Goal: Task Accomplishment & Management: Manage account settings

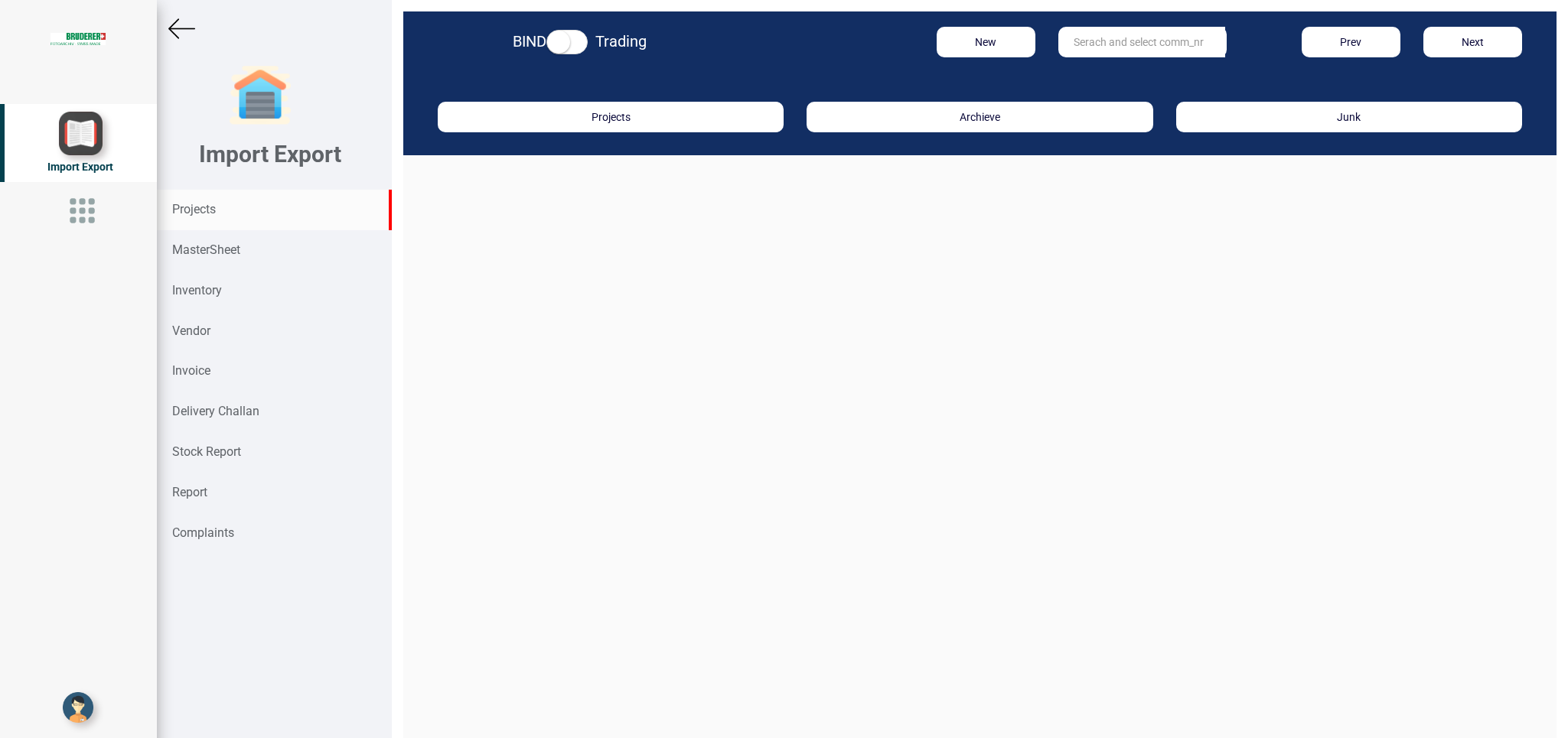
click at [192, 206] on strong "Projects" at bounding box center [194, 209] width 43 height 14
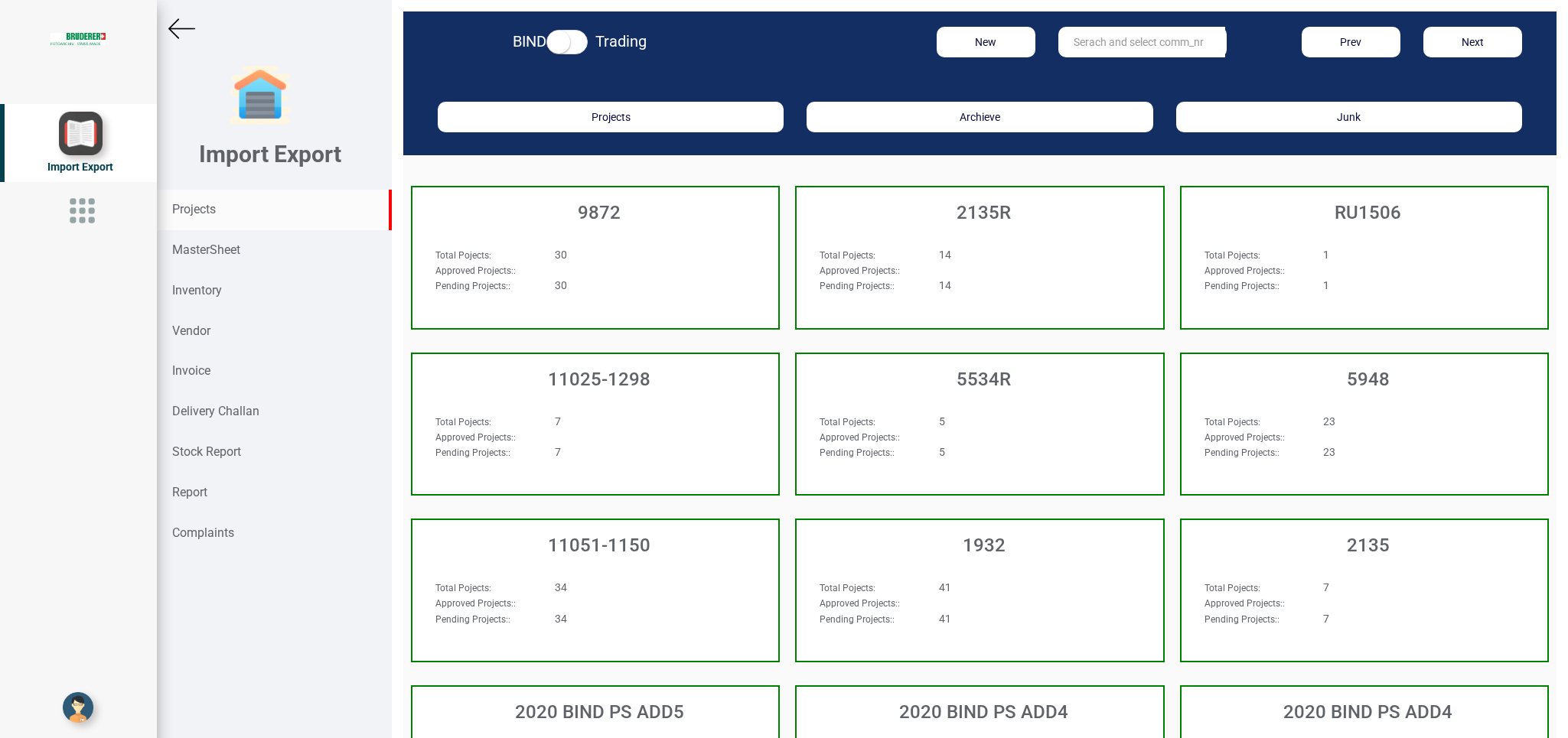
click at [1105, 37] on input "text" at bounding box center [1141, 42] width 167 height 31
type input "r"
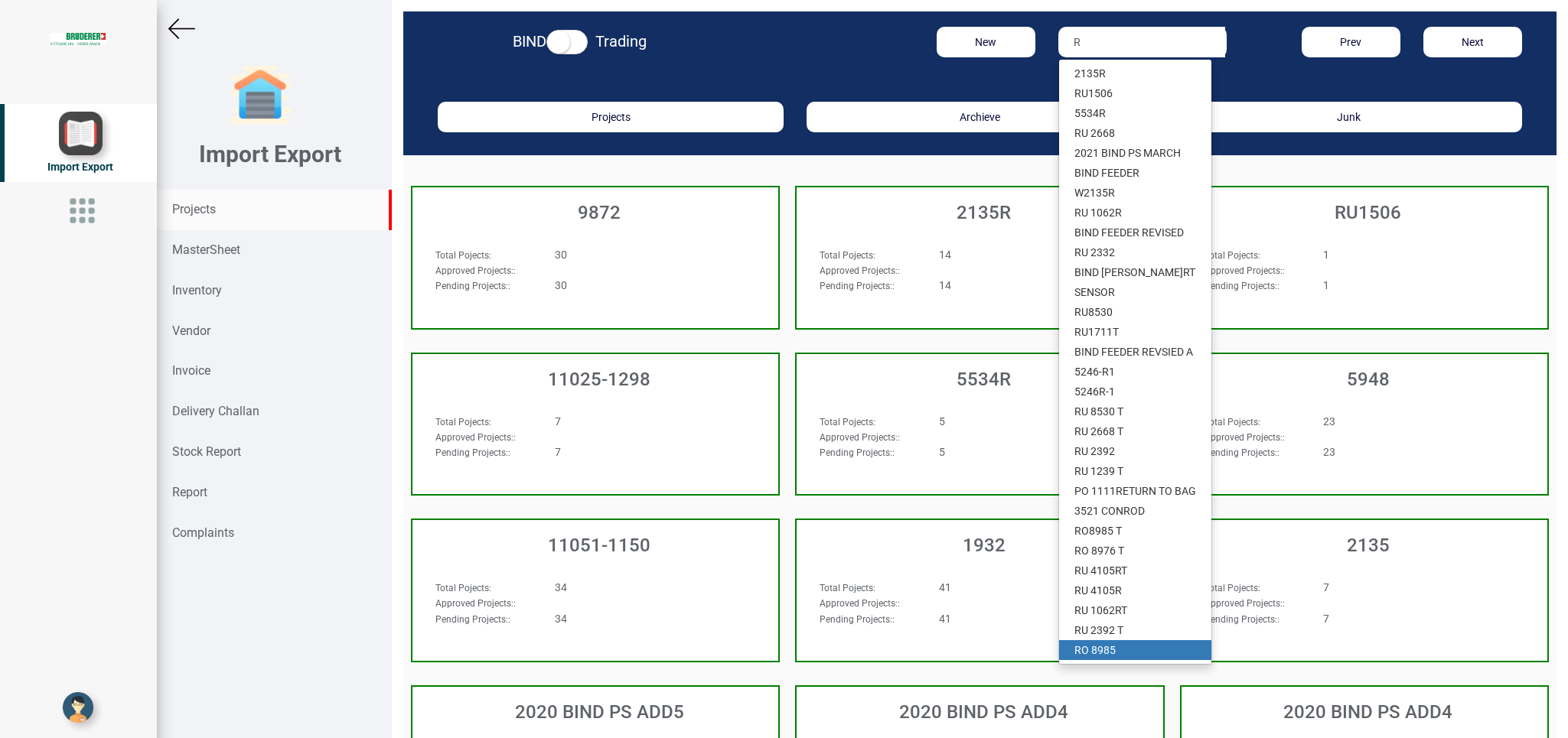
click at [1099, 649] on link "R O 8985" at bounding box center [1135, 650] width 152 height 20
type input "RO 8985"
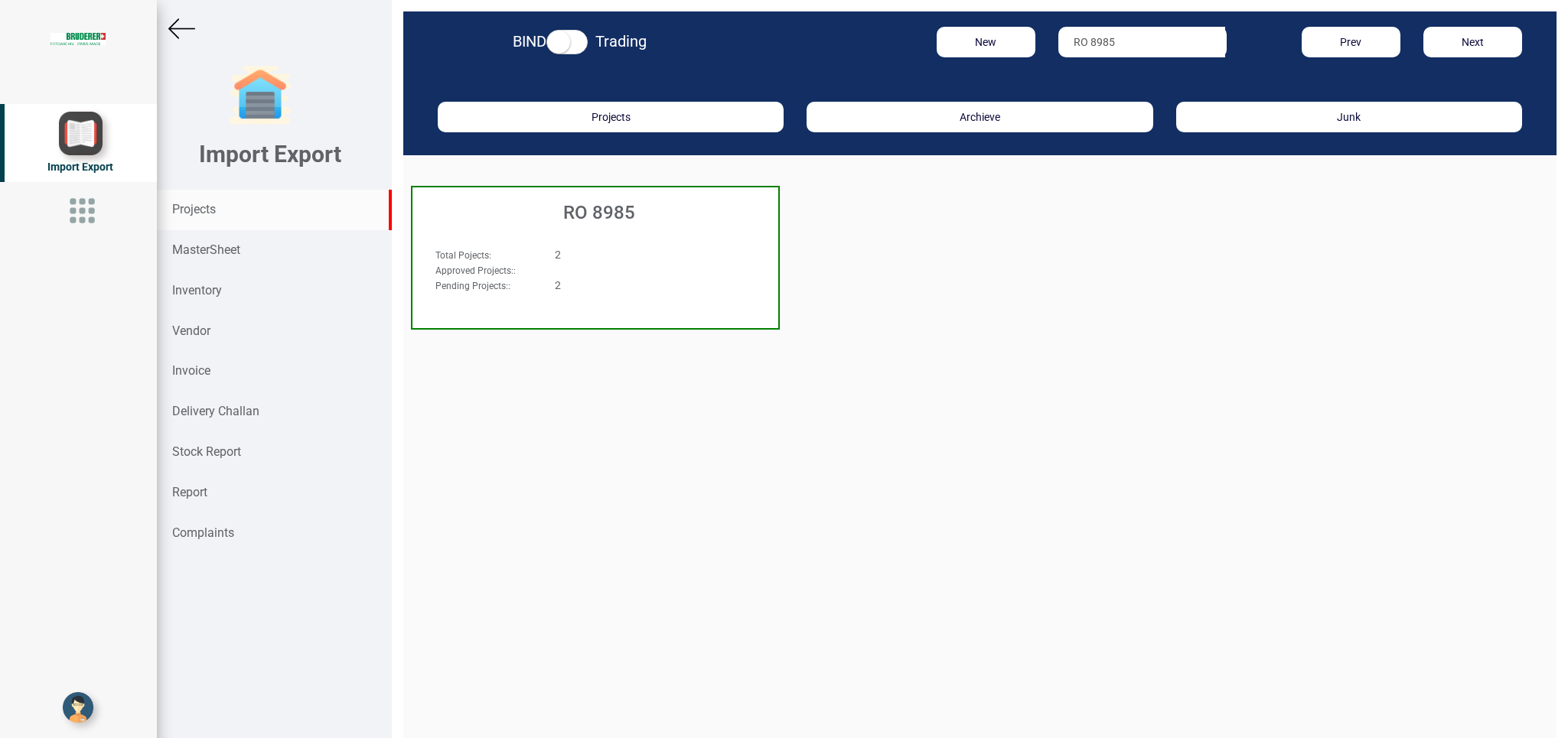
click at [688, 275] on div "Approved Projects: :" at bounding box center [567, 270] width 286 height 15
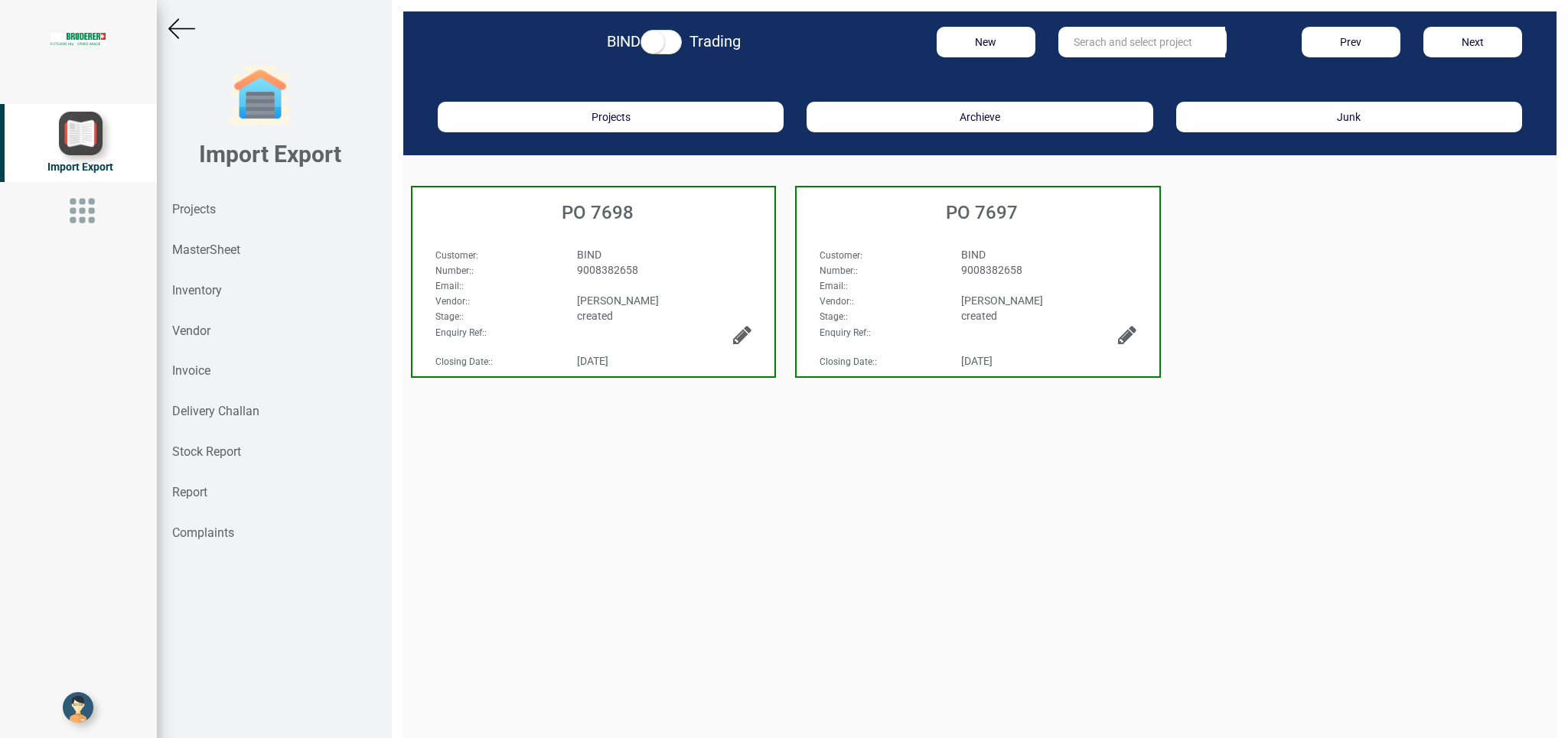
click at [672, 268] on div "9008382658" at bounding box center [665, 270] width 198 height 15
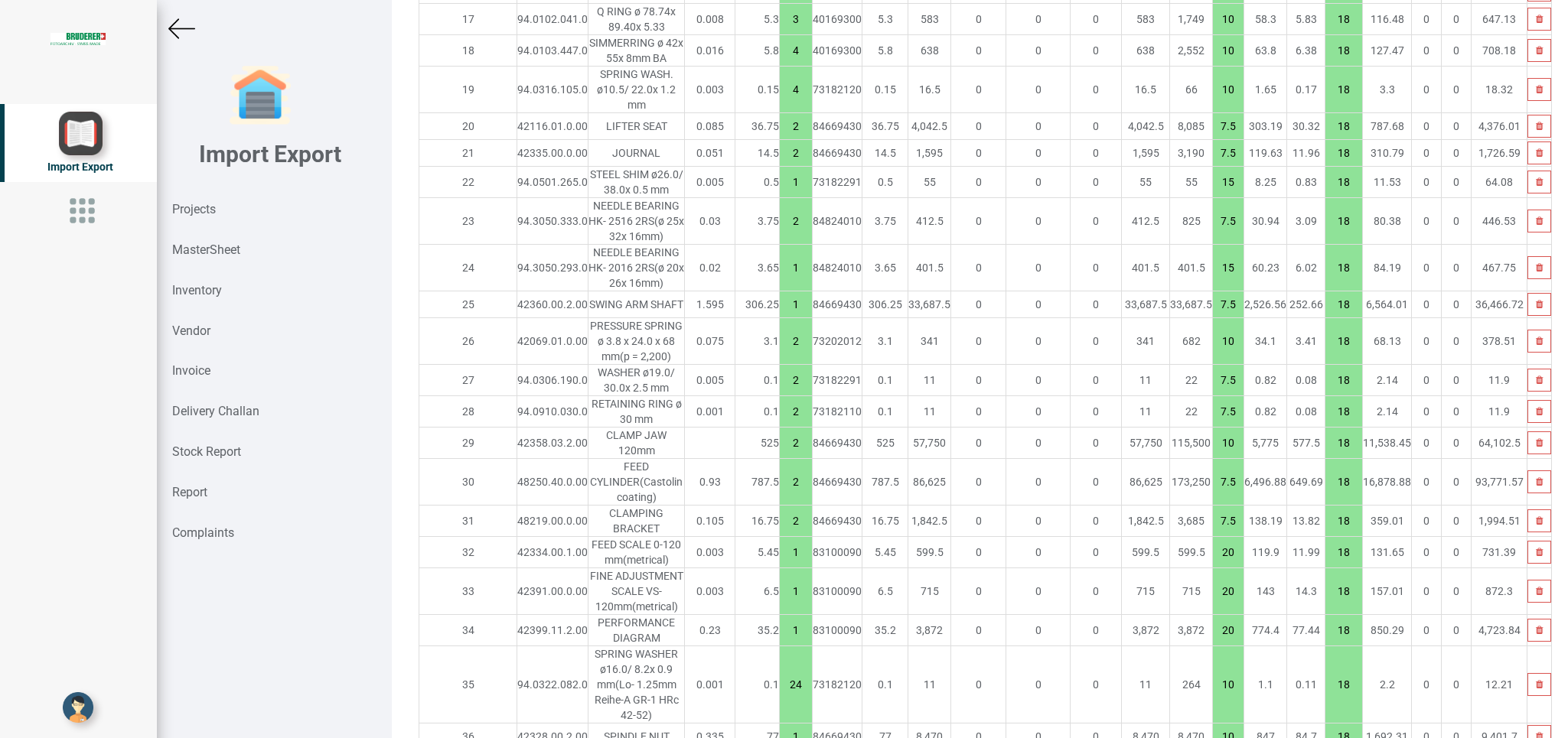
scroll to position [2105, 0]
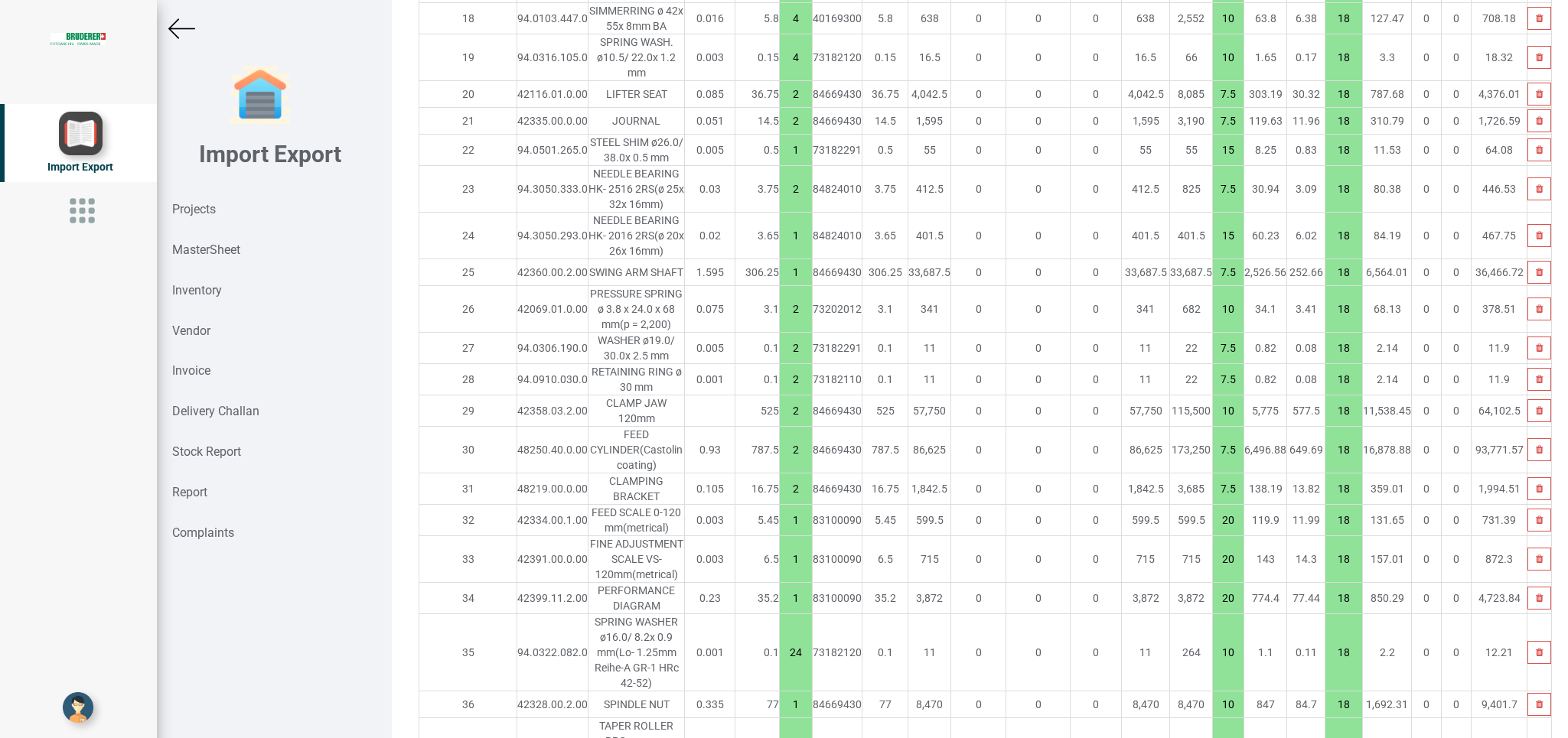
click at [779, 476] on input "2" at bounding box center [796, 489] width 32 height 26
drag, startPoint x: 748, startPoint y: 339, endPoint x: 779, endPoint y: 340, distance: 31.0
click at [779, 476] on input "2" at bounding box center [796, 489] width 32 height 26
type input "6145.250000000002"
type input "4"
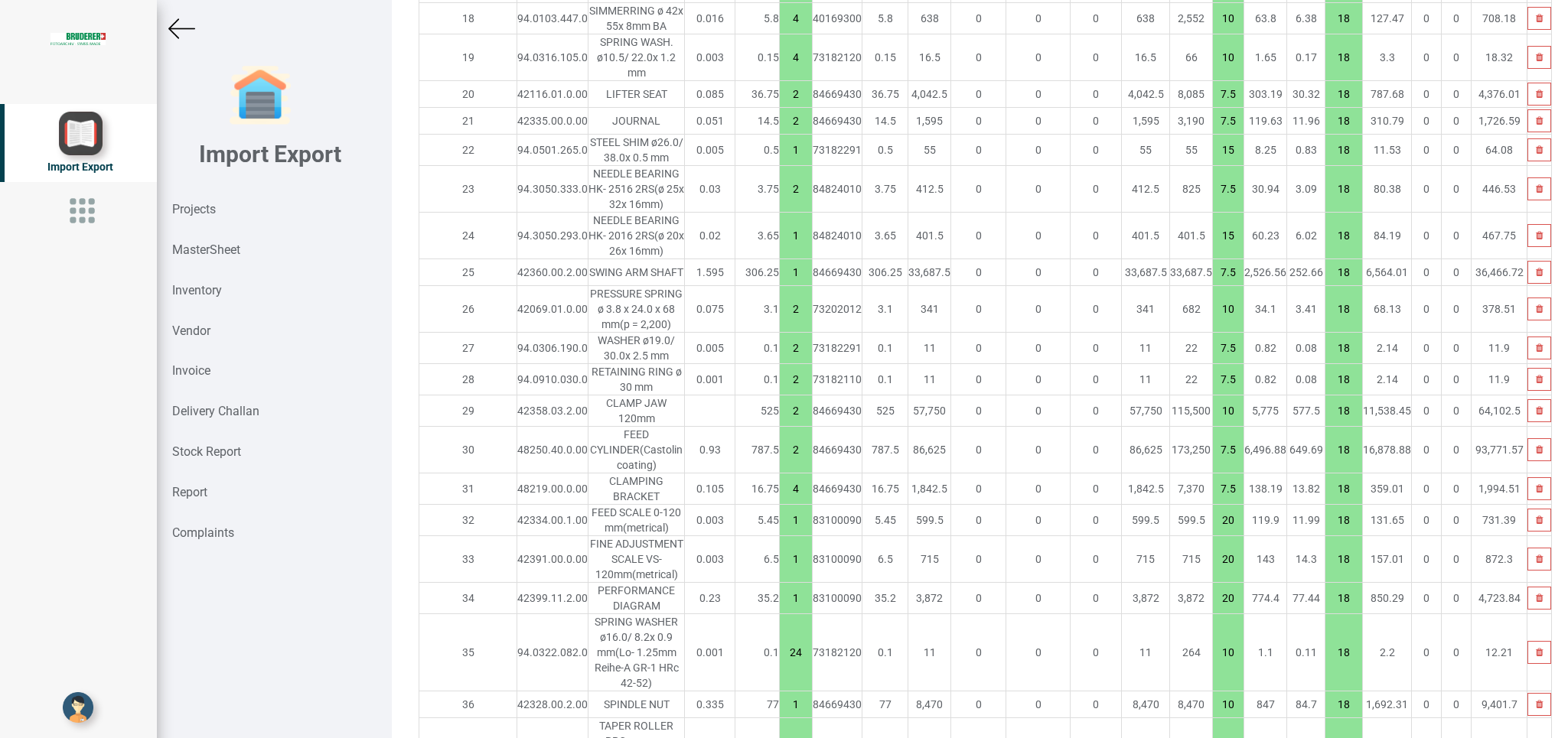
click at [951, 583] on td "0" at bounding box center [978, 598] width 55 height 32
click at [176, 33] on img at bounding box center [182, 29] width 27 height 27
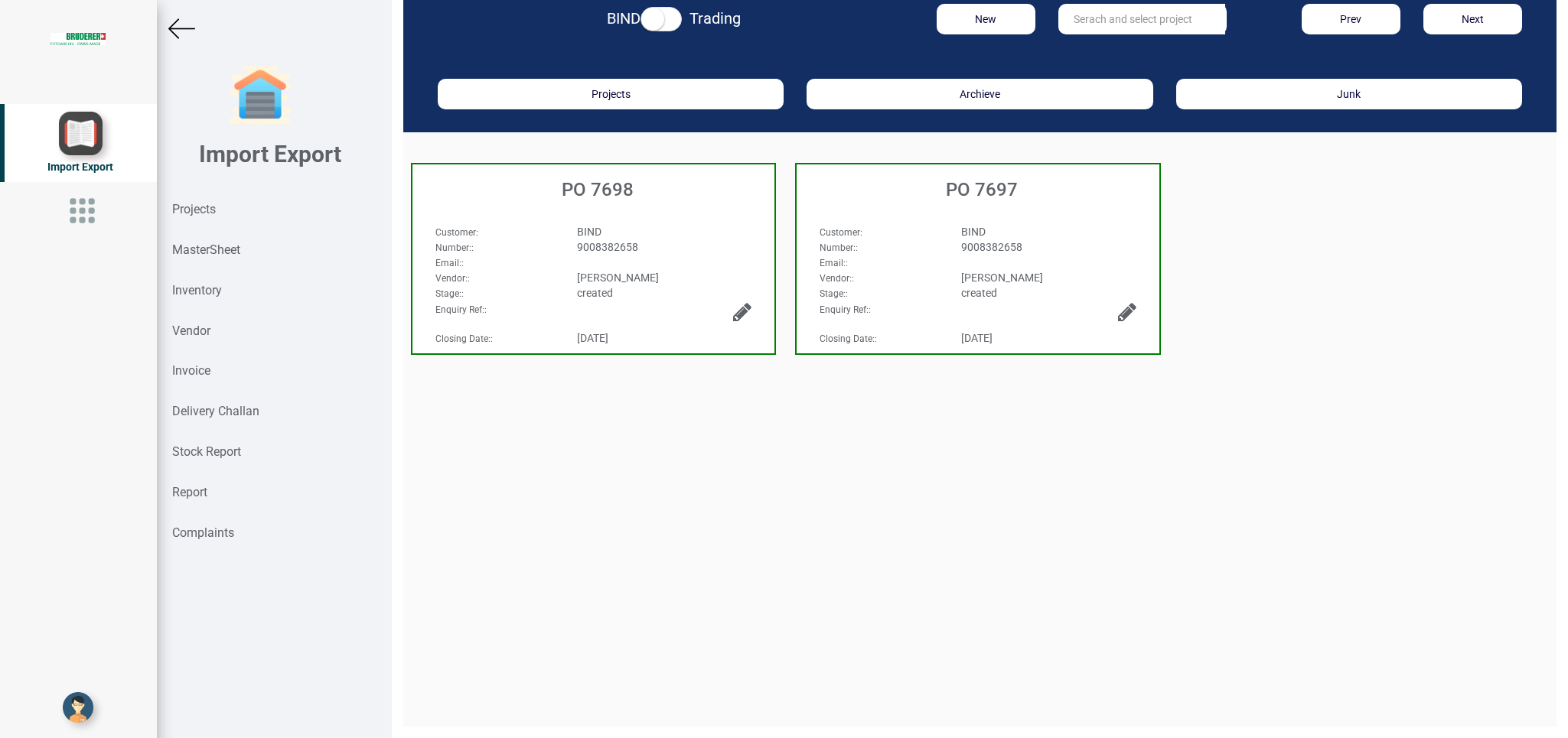
scroll to position [23, 0]
click at [716, 244] on div "9008382658" at bounding box center [665, 246] width 198 height 15
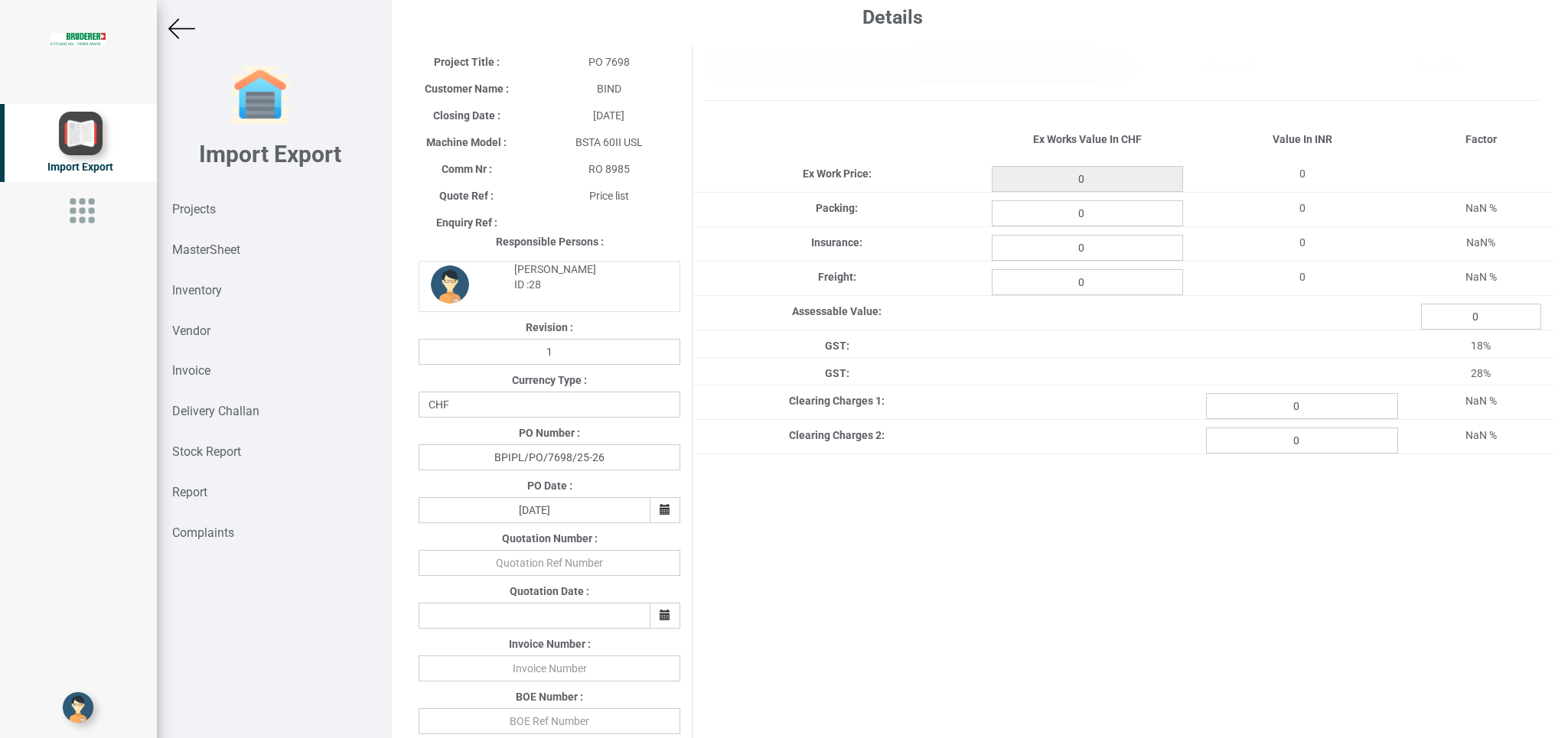
type input "6145.250000000002"
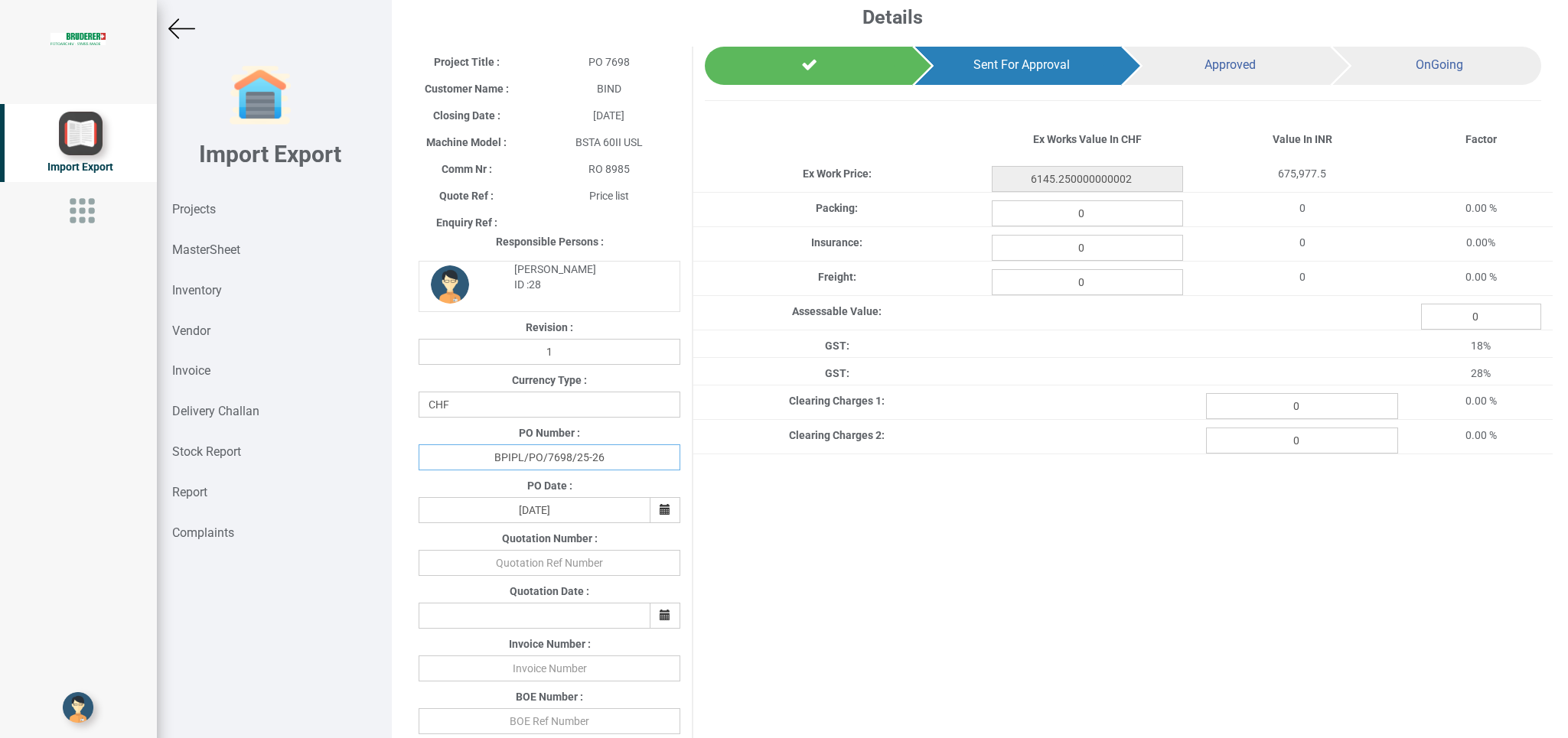
click at [582, 471] on input "BPIPL/PO/7698/25-26" at bounding box center [549, 457] width 262 height 26
click at [568, 471] on input "BPIPL/PO/7698/25-26" at bounding box center [549, 457] width 262 height 26
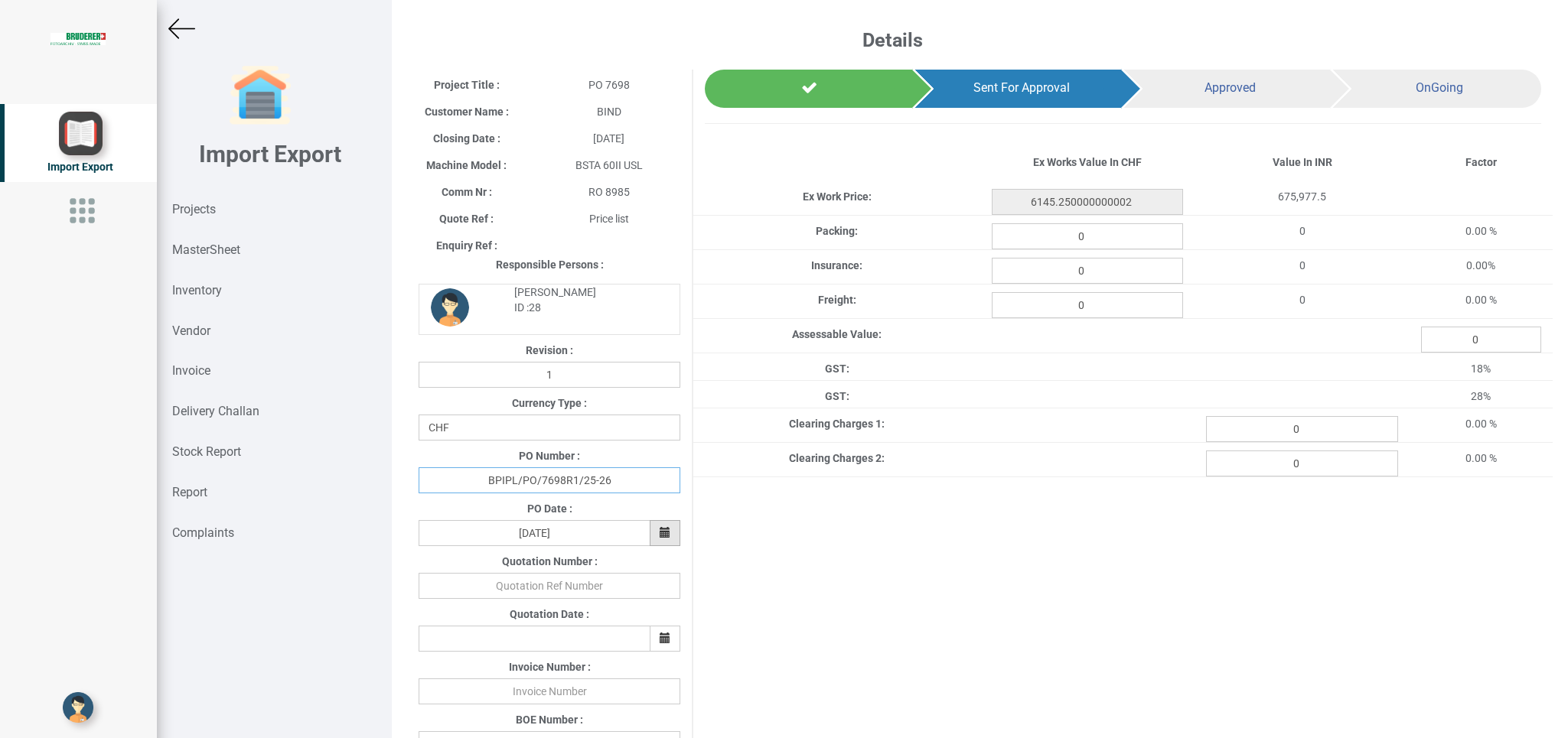
type input "BPIPL/PO/7698R1/25-26"
click at [659, 537] on icon "button" at bounding box center [665, 532] width 11 height 11
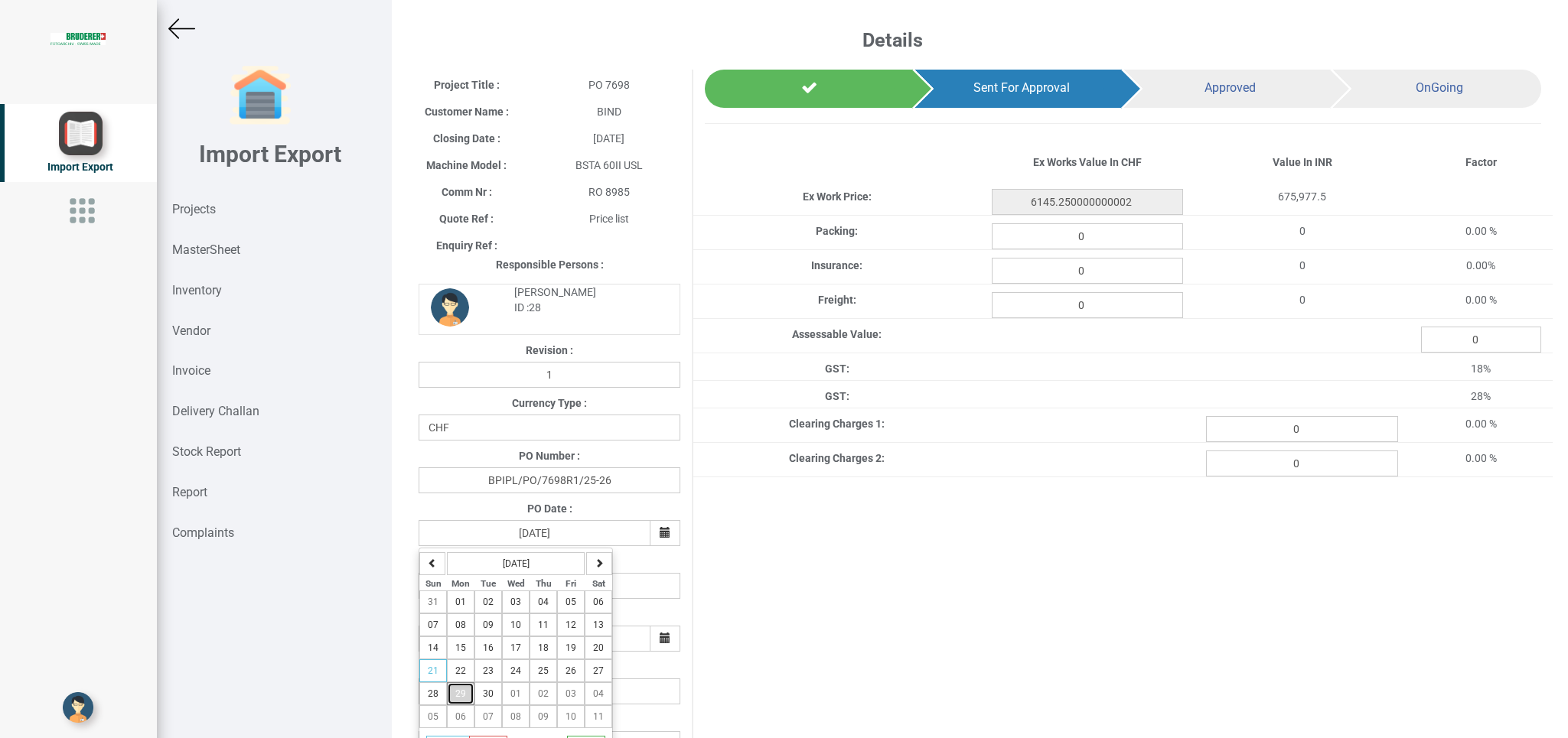
drag, startPoint x: 461, startPoint y: 699, endPoint x: 450, endPoint y: 709, distance: 14.9
click at [459, 699] on span "29" at bounding box center [461, 694] width 11 height 11
type input "[DATE]"
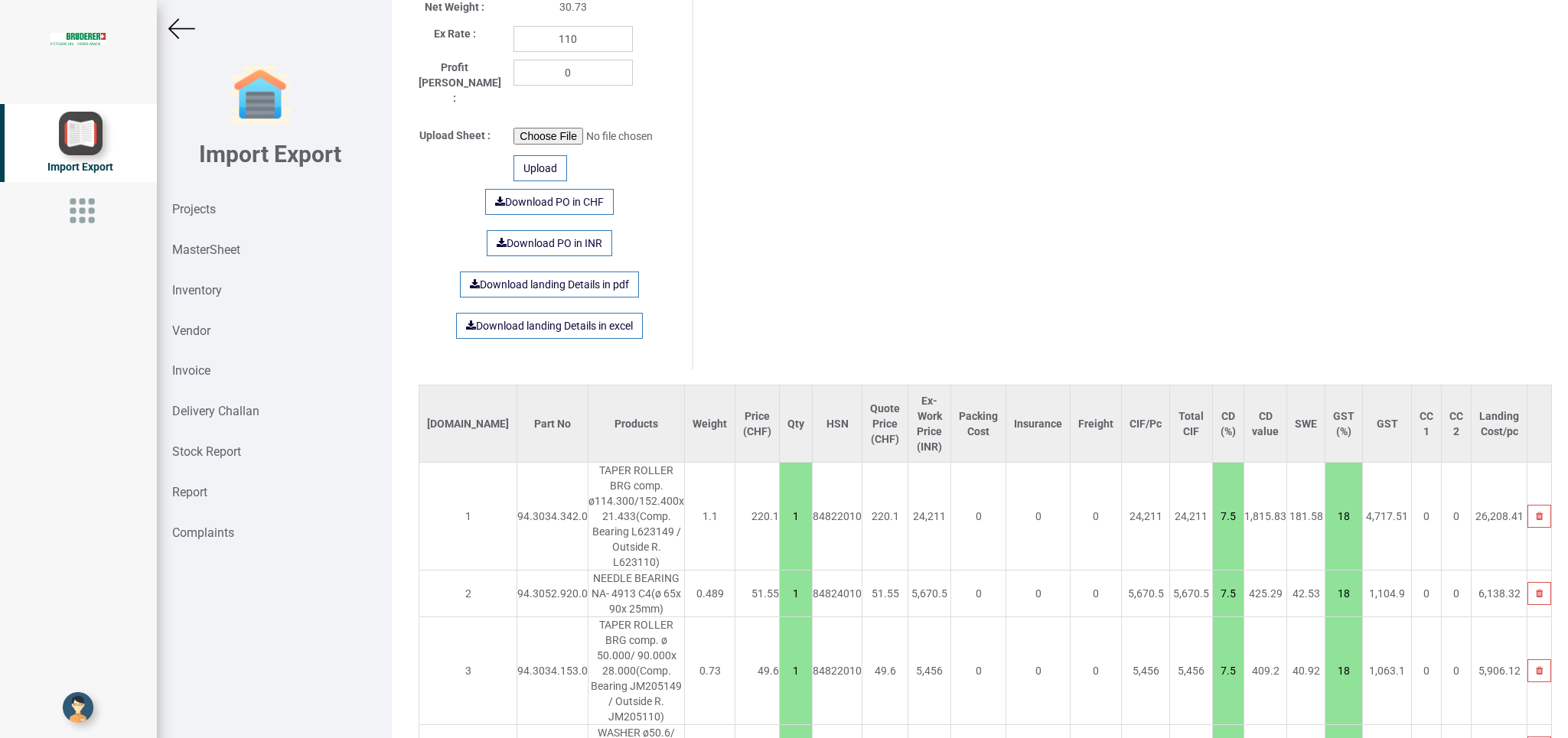
scroll to position [794, 0]
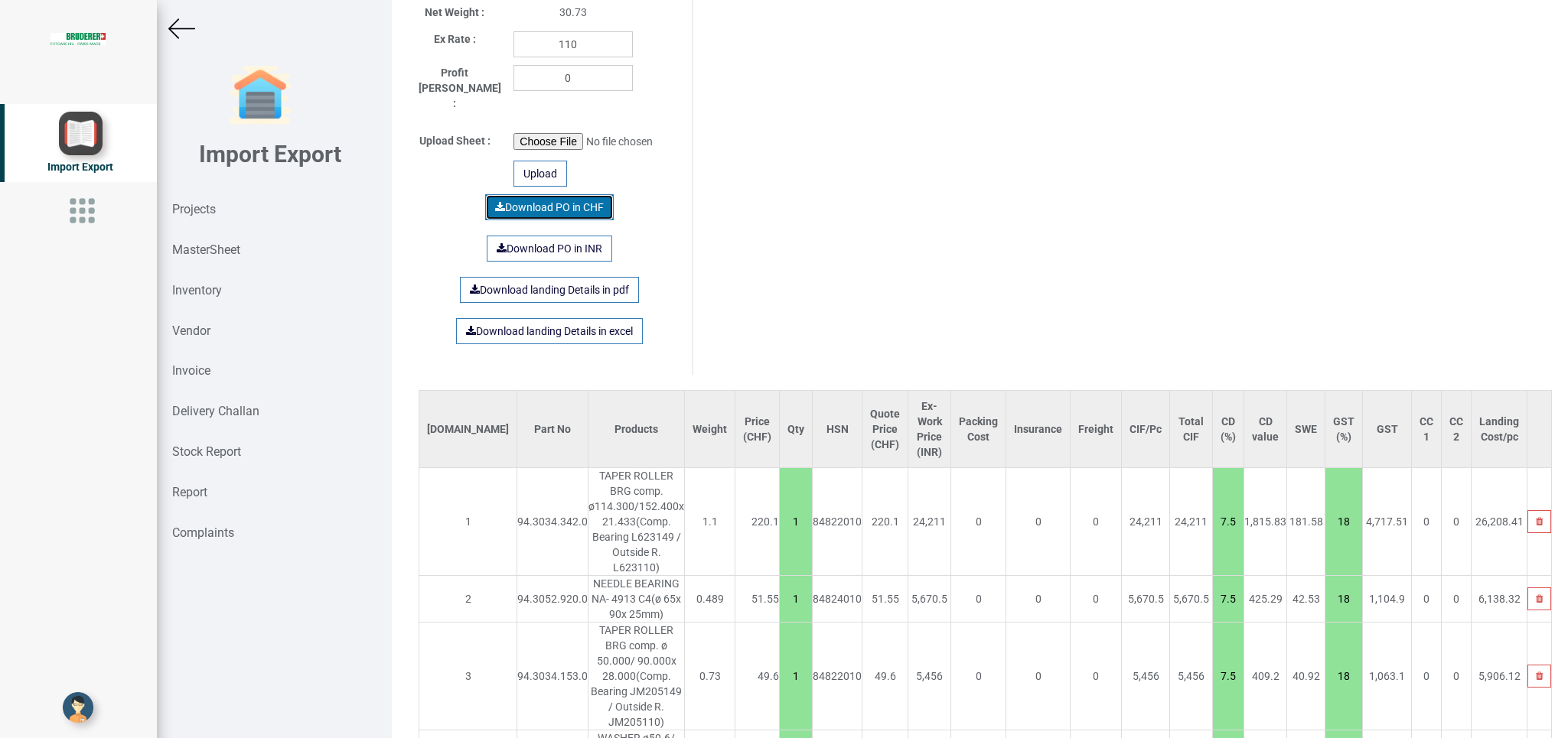
click at [521, 194] on link "Download PO in CHF" at bounding box center [549, 207] width 128 height 26
